Goal: Task Accomplishment & Management: Manage account settings

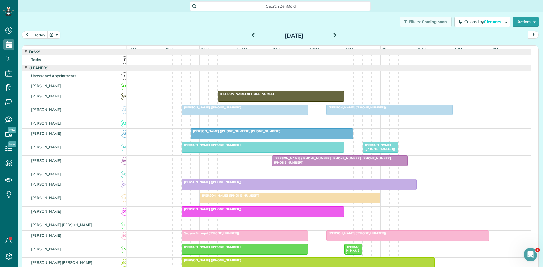
scroll to position [3, 3]
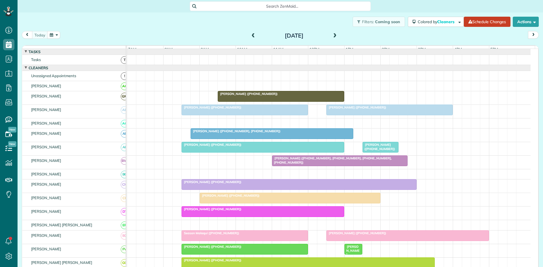
scroll to position [3, 3]
click at [246, 96] on span "[PERSON_NAME] ([PHONE_NUMBER])" at bounding box center [248, 94] width 61 height 4
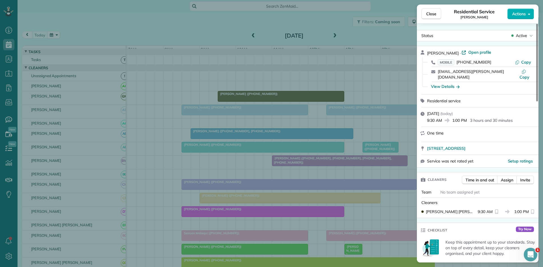
click at [255, 95] on div "Close Residential Service [PERSON_NAME] Actions Status Active [PERSON_NAME] · O…" at bounding box center [271, 133] width 543 height 267
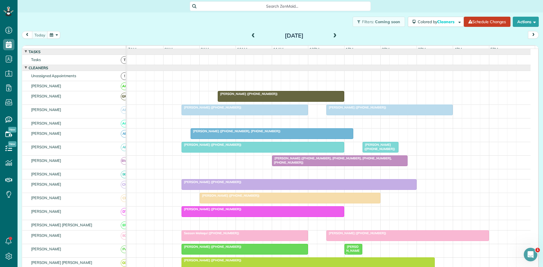
click at [229, 115] on div at bounding box center [245, 110] width 126 height 10
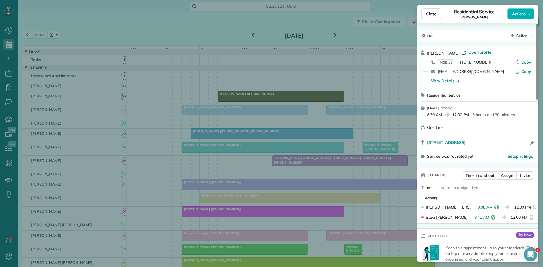
click at [215, 154] on div "Close Residential Service [PERSON_NAME] Actions Status Active [PERSON_NAME] · O…" at bounding box center [271, 133] width 543 height 267
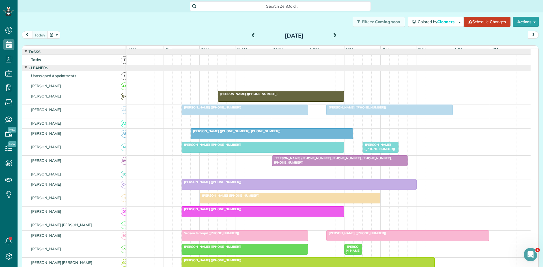
click at [222, 133] on span "[PERSON_NAME] ([PHONE_NUMBER], [PHONE_NUMBER])" at bounding box center [235, 131] width 91 height 4
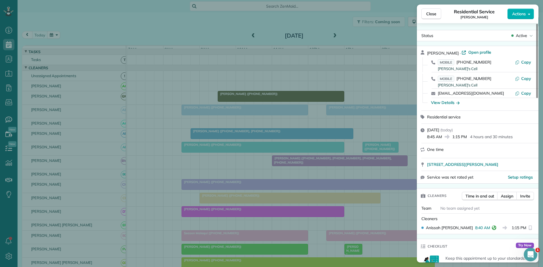
click at [215, 175] on div "Close Residential Service [PERSON_NAME] Actions Status Active [PERSON_NAME] · O…" at bounding box center [271, 133] width 543 height 267
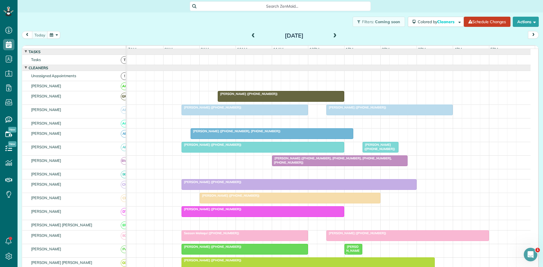
click at [205, 147] on span "[PERSON_NAME] ([PHONE_NUMBER])" at bounding box center [211, 145] width 61 height 4
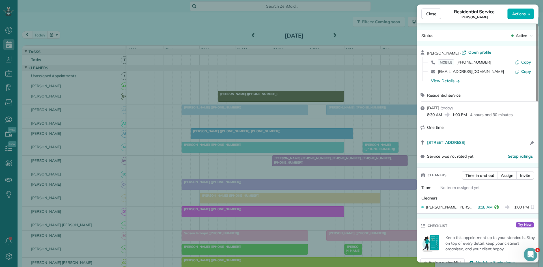
click at [254, 190] on div "Close Residential Service [PERSON_NAME] Actions Status Active [PERSON_NAME] · O…" at bounding box center [271, 133] width 543 height 267
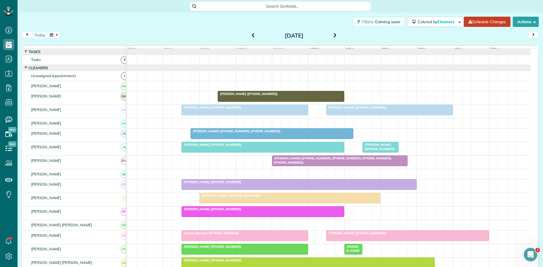
click at [292, 165] on div at bounding box center [339, 161] width 135 height 10
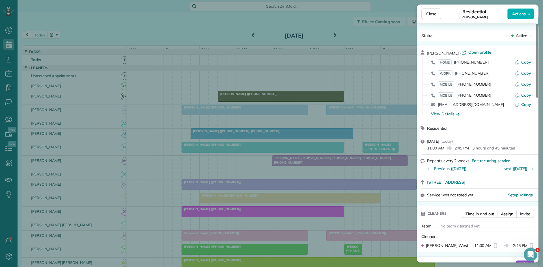
click at [241, 175] on div "Close Residential [PERSON_NAME] Actions Status Active [PERSON_NAME] · Open prof…" at bounding box center [271, 133] width 543 height 267
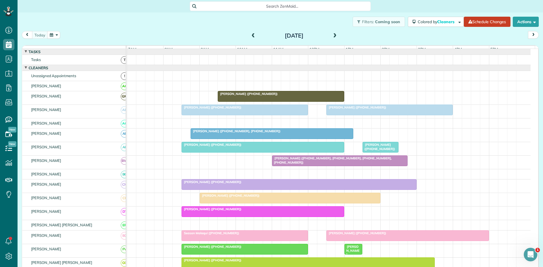
click at [233, 190] on div at bounding box center [299, 185] width 235 height 10
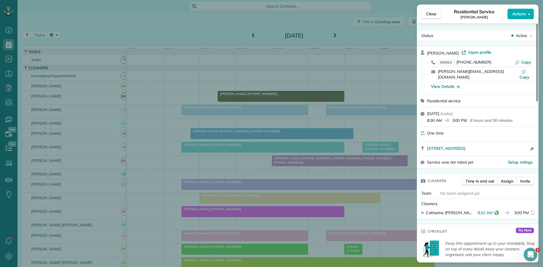
click at [229, 211] on div "Close Residential Service [PERSON_NAME] Actions Status Active [PERSON_NAME] · O…" at bounding box center [271, 133] width 543 height 267
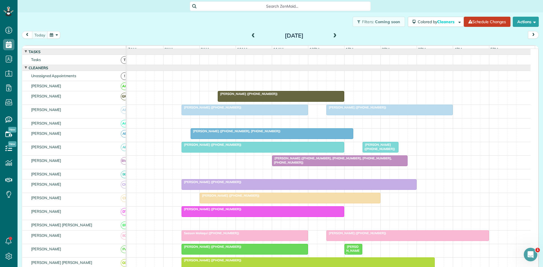
click at [222, 203] on div at bounding box center [290, 198] width 180 height 10
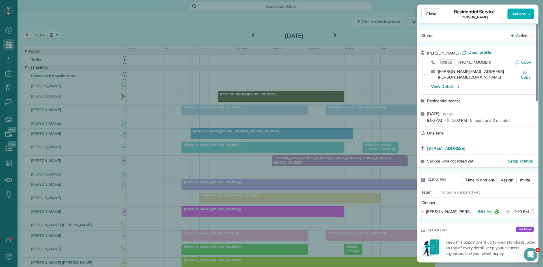
click at [186, 240] on div "Close Residential Service [PERSON_NAME] Actions Status Active [PERSON_NAME] · O…" at bounding box center [271, 133] width 543 height 267
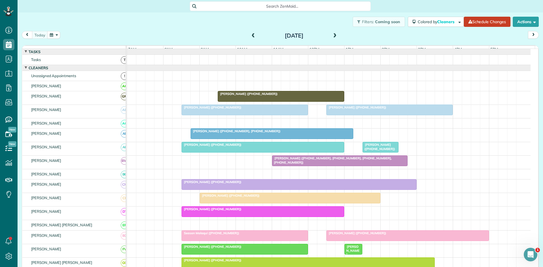
click at [201, 211] on span "[PERSON_NAME] ([PHONE_NUMBER])" at bounding box center [211, 209] width 61 height 4
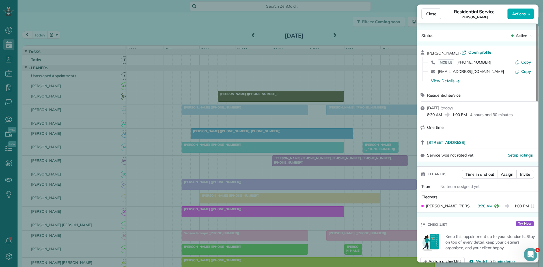
click at [261, 184] on div "Close Residential Service [PERSON_NAME] Actions Status Active [PERSON_NAME] · O…" at bounding box center [271, 133] width 543 height 267
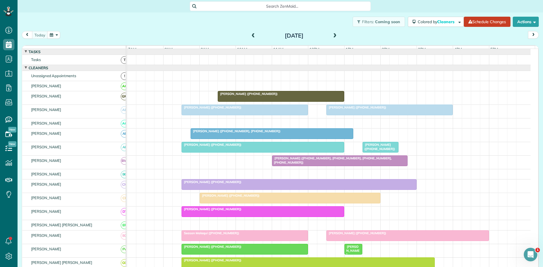
click at [235, 240] on div at bounding box center [245, 236] width 126 height 10
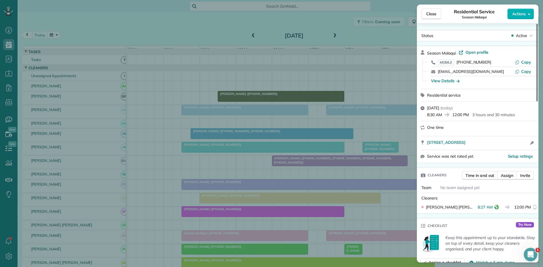
click at [252, 192] on div "Close Residential Service Season Malaqui Actions Status Active Season Malaqui ·…" at bounding box center [271, 133] width 543 height 267
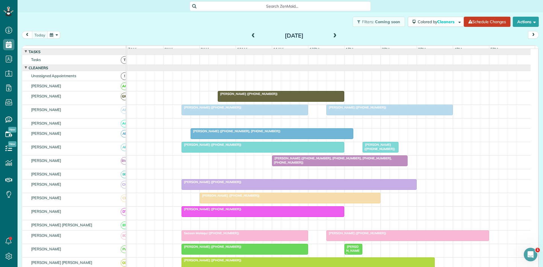
scroll to position [94, 0]
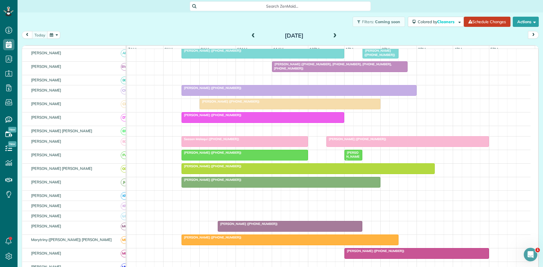
click at [199, 155] on span "[PERSON_NAME] ([PHONE_NUMBER])" at bounding box center [211, 153] width 61 height 4
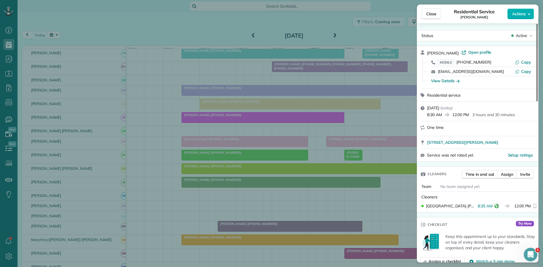
click at [204, 122] on div "Close Residential Service [PERSON_NAME] Actions Status Active [PERSON_NAME] · O…" at bounding box center [271, 133] width 543 height 267
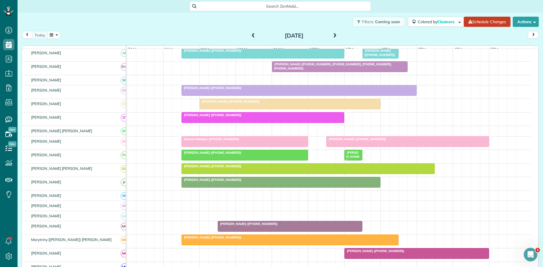
click at [212, 174] on div at bounding box center [308, 169] width 253 height 10
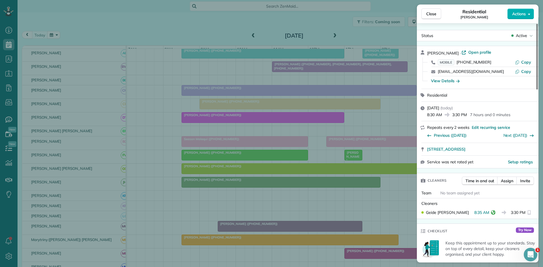
drag, startPoint x: 261, startPoint y: 188, endPoint x: 244, endPoint y: 206, distance: 24.7
click at [261, 188] on div "Close Residential [PERSON_NAME] Actions Status Active [PERSON_NAME] · Open prof…" at bounding box center [271, 133] width 543 height 267
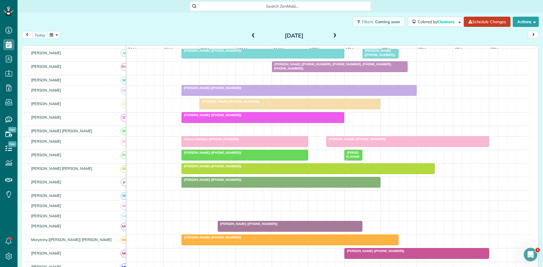
click at [192, 182] on span "[PERSON_NAME] ([PHONE_NUMBER])" at bounding box center [211, 180] width 61 height 4
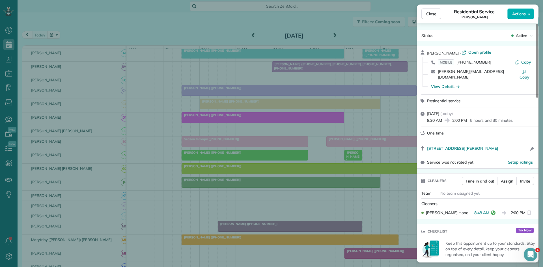
click at [219, 149] on div "Close Residential Service [PERSON_NAME] Actions Status Active [PERSON_NAME] · O…" at bounding box center [271, 133] width 543 height 267
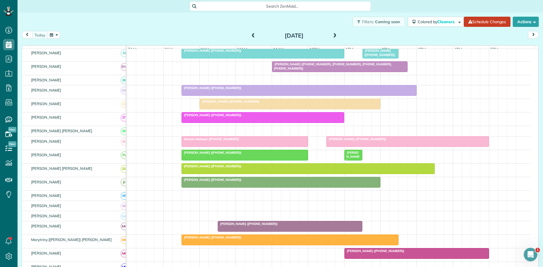
scroll to position [189, 0]
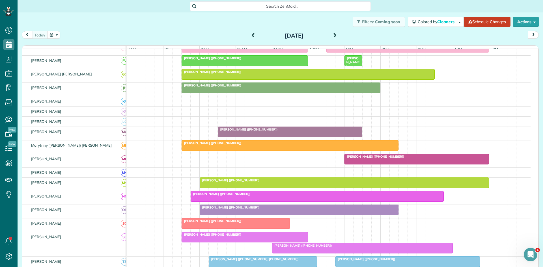
click at [266, 132] on div "[PERSON_NAME] ([PHONE_NUMBER])" at bounding box center [290, 130] width 141 height 4
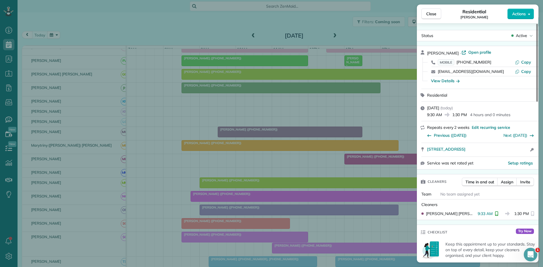
click at [223, 225] on div "Close Residential [PERSON_NAME] Actions Status Active [PERSON_NAME] · Open prof…" at bounding box center [271, 133] width 543 height 267
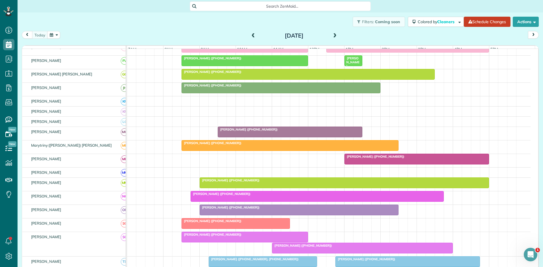
click at [195, 151] on div at bounding box center [290, 146] width 216 height 10
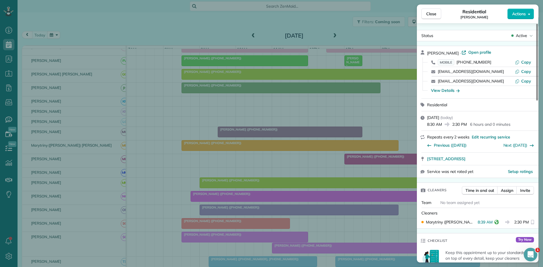
click at [178, 180] on div "Close Residential [PERSON_NAME] Actions Status Active [PERSON_NAME] · Open prof…" at bounding box center [271, 133] width 543 height 267
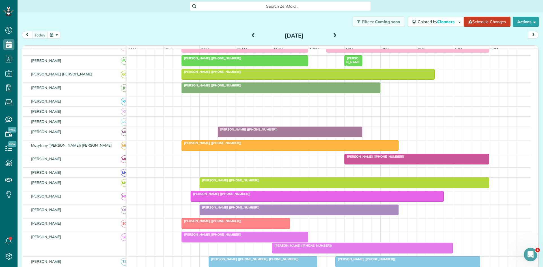
click at [362, 164] on div at bounding box center [417, 159] width 144 height 10
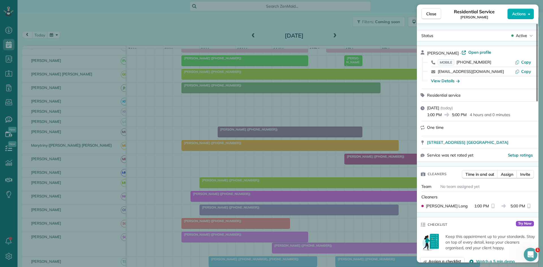
click at [348, 164] on div "Close Residential Service [PERSON_NAME] Actions Status Active [PERSON_NAME] · O…" at bounding box center [271, 133] width 543 height 267
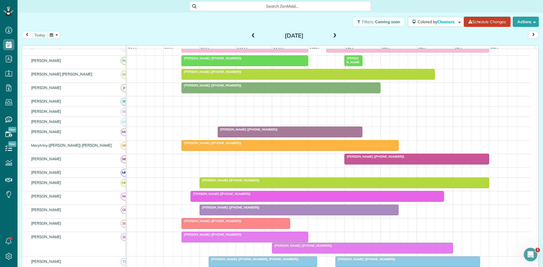
click at [211, 188] on div at bounding box center [344, 183] width 289 height 10
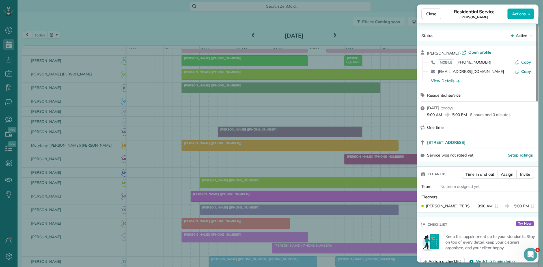
click at [292, 203] on div "Close Residential Service [PERSON_NAME] Actions Status Active [PERSON_NAME] · O…" at bounding box center [271, 133] width 543 height 267
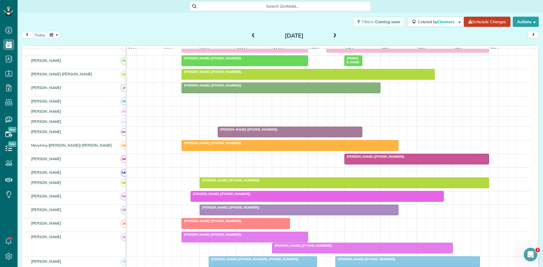
click at [224, 202] on div at bounding box center [317, 197] width 253 height 10
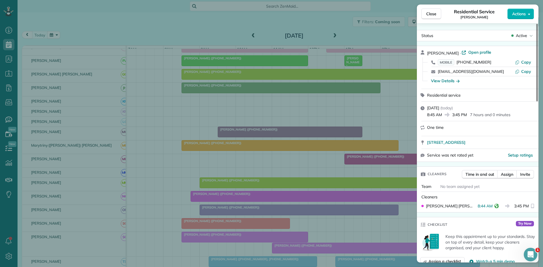
click at [198, 202] on div "Close Residential Service [PERSON_NAME] Actions Status Active [PERSON_NAME] · O…" at bounding box center [271, 133] width 543 height 267
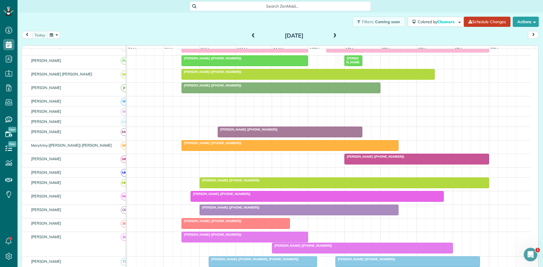
click at [208, 214] on div at bounding box center [299, 210] width 198 height 10
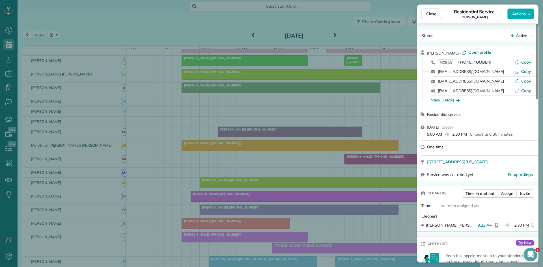
click at [282, 245] on div "Close Residential Service [PERSON_NAME] Actions Status Active [PERSON_NAME] · O…" at bounding box center [271, 133] width 543 height 267
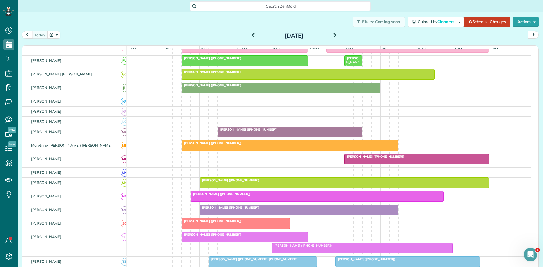
click at [211, 223] on span "[PERSON_NAME] ([PHONE_NUMBER])" at bounding box center [211, 221] width 61 height 4
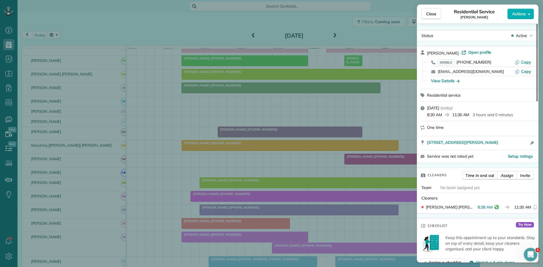
click at [224, 195] on div "Close Residential Service [PERSON_NAME] Actions Status Active [PERSON_NAME] · O…" at bounding box center [271, 133] width 543 height 267
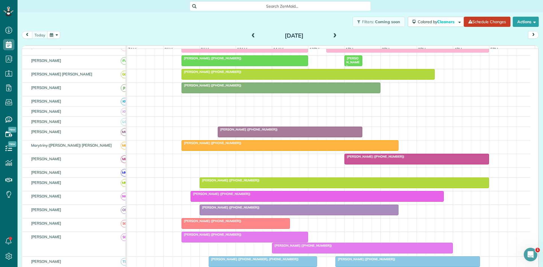
click at [198, 237] on span "[PERSON_NAME] ([PHONE_NUMBER])" at bounding box center [211, 235] width 61 height 4
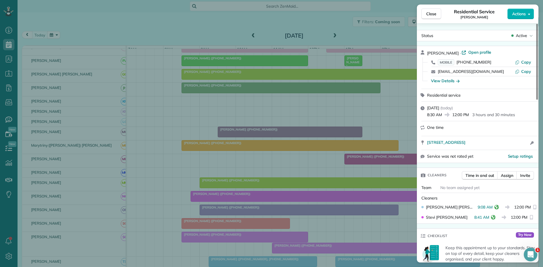
click at [235, 216] on div "Close Residential Service [PERSON_NAME] Actions Status Active [PERSON_NAME] · O…" at bounding box center [271, 133] width 543 height 267
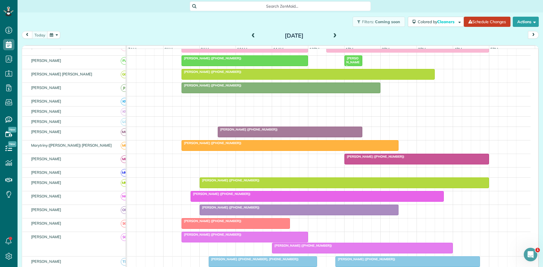
scroll to position [283, 0]
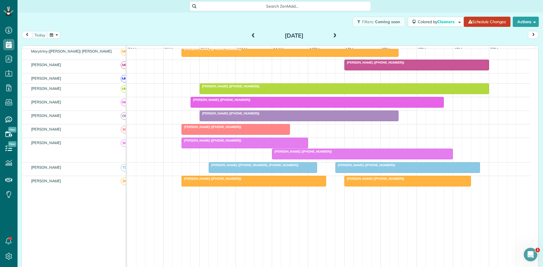
click at [229, 167] on span "[PERSON_NAME] ([PHONE_NUMBER], [PHONE_NUMBER])" at bounding box center [254, 165] width 91 height 4
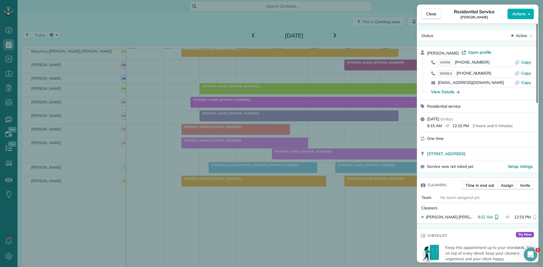
click at [248, 186] on div "Close Residential Service [PERSON_NAME] Actions Status Active [PERSON_NAME] · O…" at bounding box center [271, 133] width 543 height 267
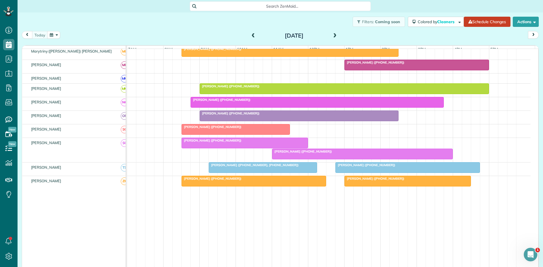
click at [210, 186] on div at bounding box center [254, 181] width 144 height 10
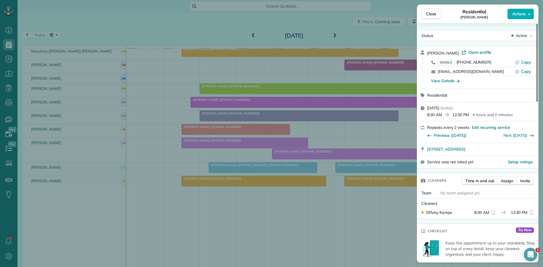
click at [211, 188] on div "Close Residential [PERSON_NAME] Actions Status Active [PERSON_NAME] · Open prof…" at bounding box center [271, 133] width 543 height 267
